Goal: Find specific page/section: Find specific page/section

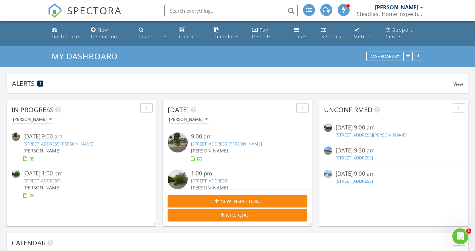
scroll to position [1100, 485]
click at [202, 8] on input "text" at bounding box center [230, 10] width 133 height 13
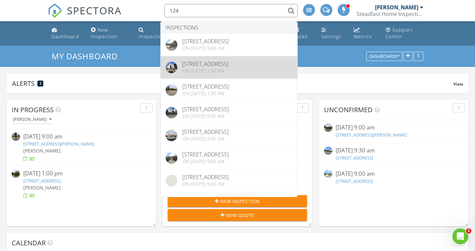
type input "124"
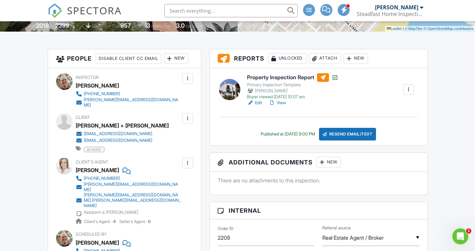
scroll to position [165, 0]
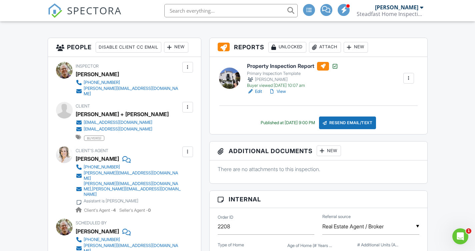
click at [281, 92] on link "View" at bounding box center [277, 91] width 17 height 7
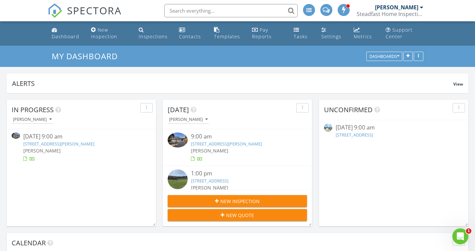
click at [228, 145] on link "[STREET_ADDRESS][PERSON_NAME]" at bounding box center [226, 144] width 71 height 6
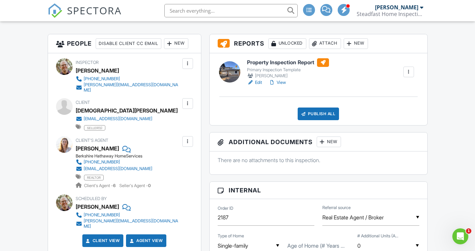
scroll to position [139, 0]
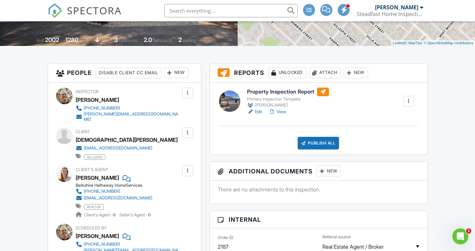
click at [264, 111] on div "Edit View" at bounding box center [288, 112] width 82 height 7
click at [257, 112] on link "Edit" at bounding box center [254, 112] width 15 height 7
